Goal: Task Accomplishment & Management: Use online tool/utility

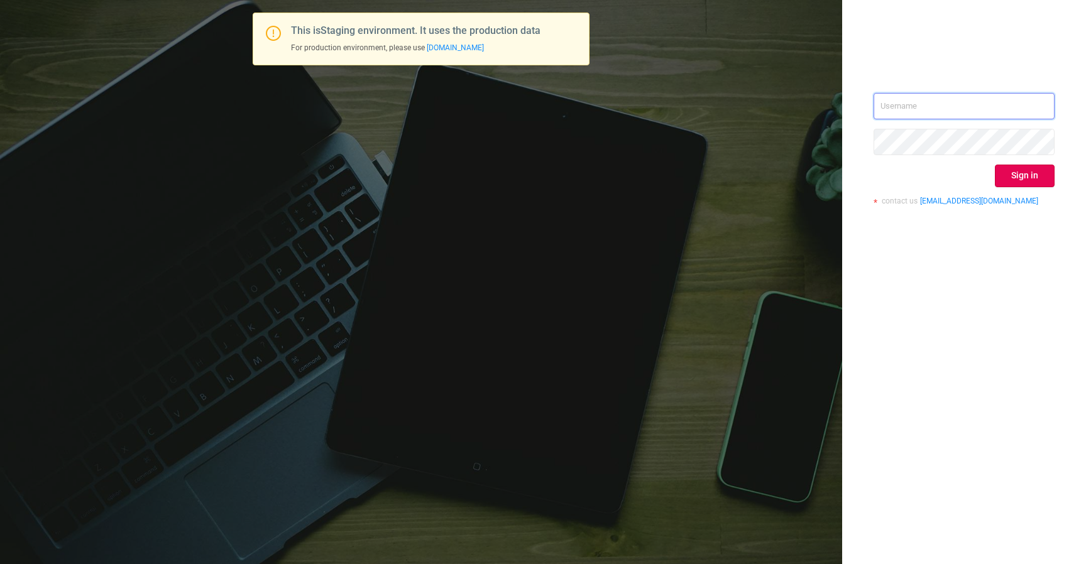
type input "[EMAIL_ADDRESS][DOMAIN_NAME]"
click at [1037, 183] on button "Sign in" at bounding box center [1024, 176] width 60 height 23
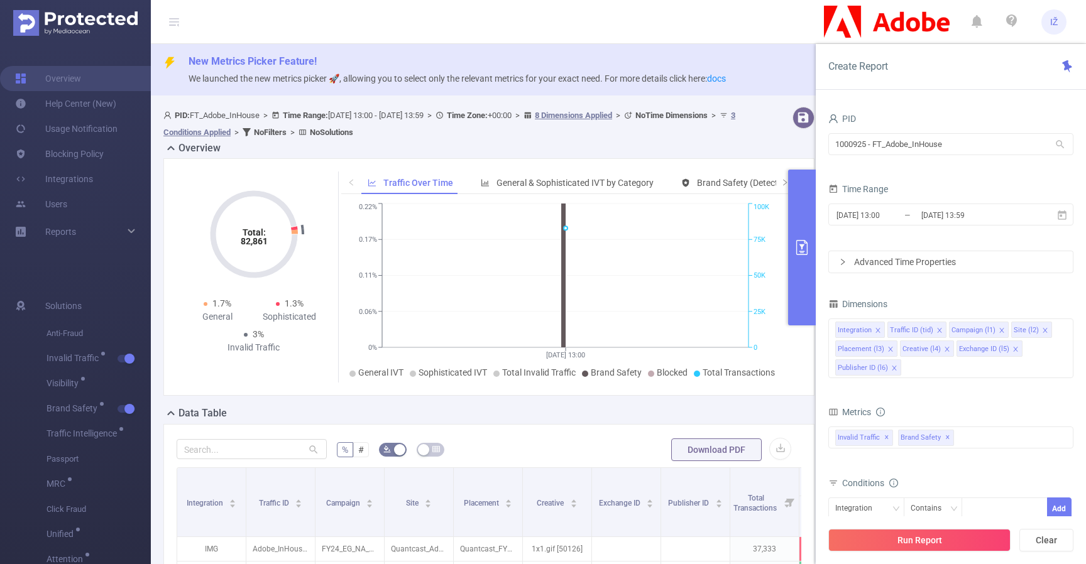
click at [798, 224] on button "primary" at bounding box center [802, 248] width 28 height 156
